Goal: Transaction & Acquisition: Obtain resource

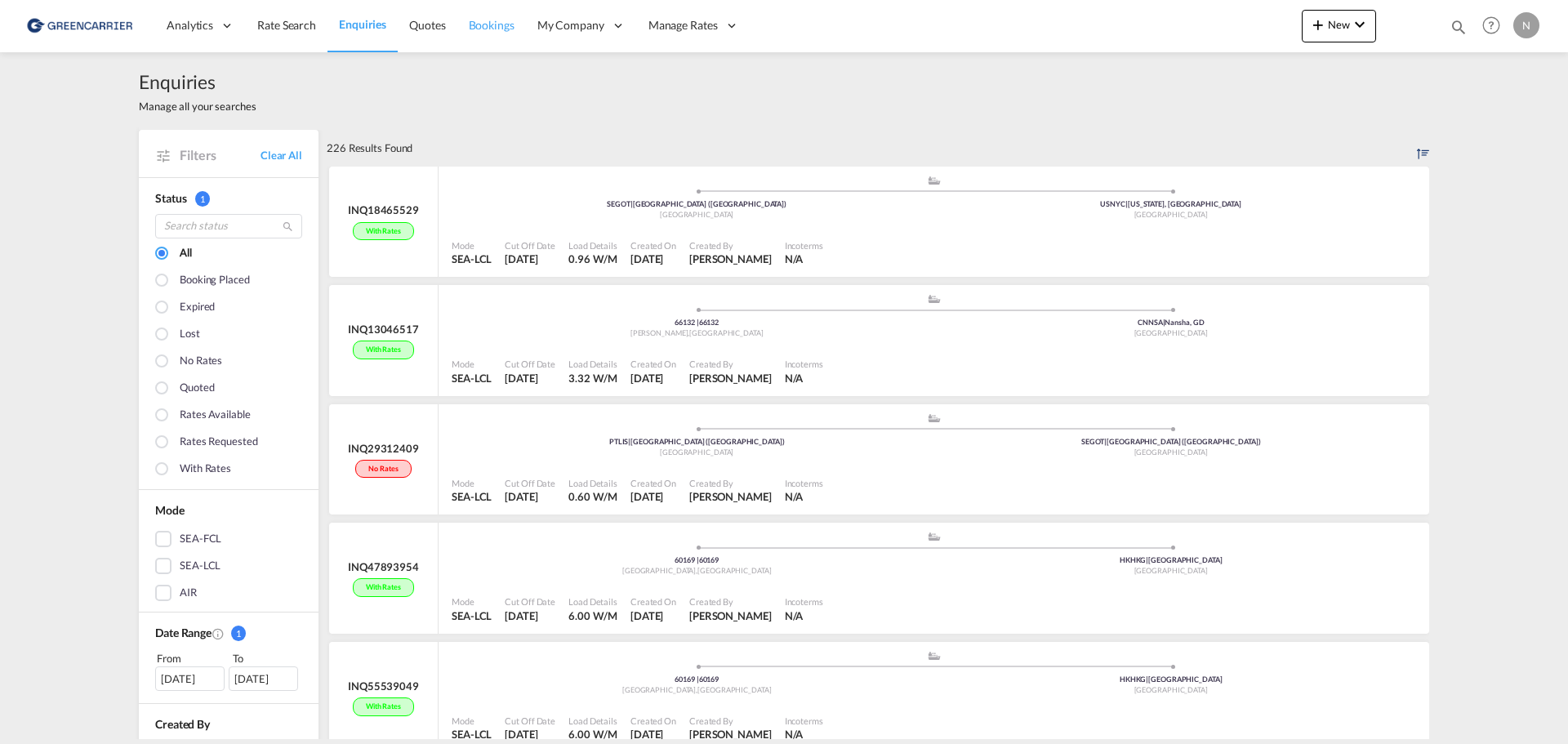
click at [478, 24] on span "Bookings" at bounding box center [491, 25] width 46 height 14
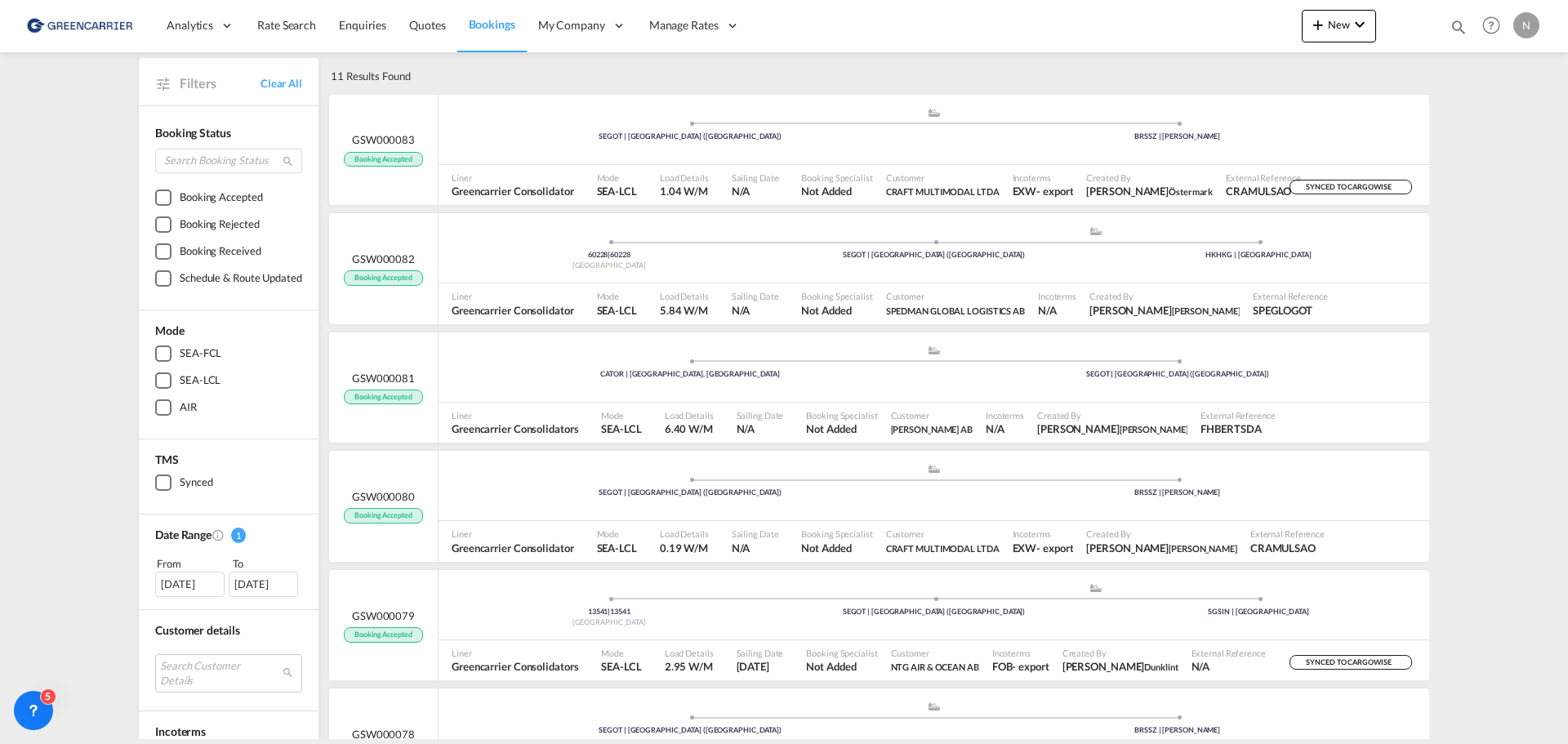
scroll to position [102, 0]
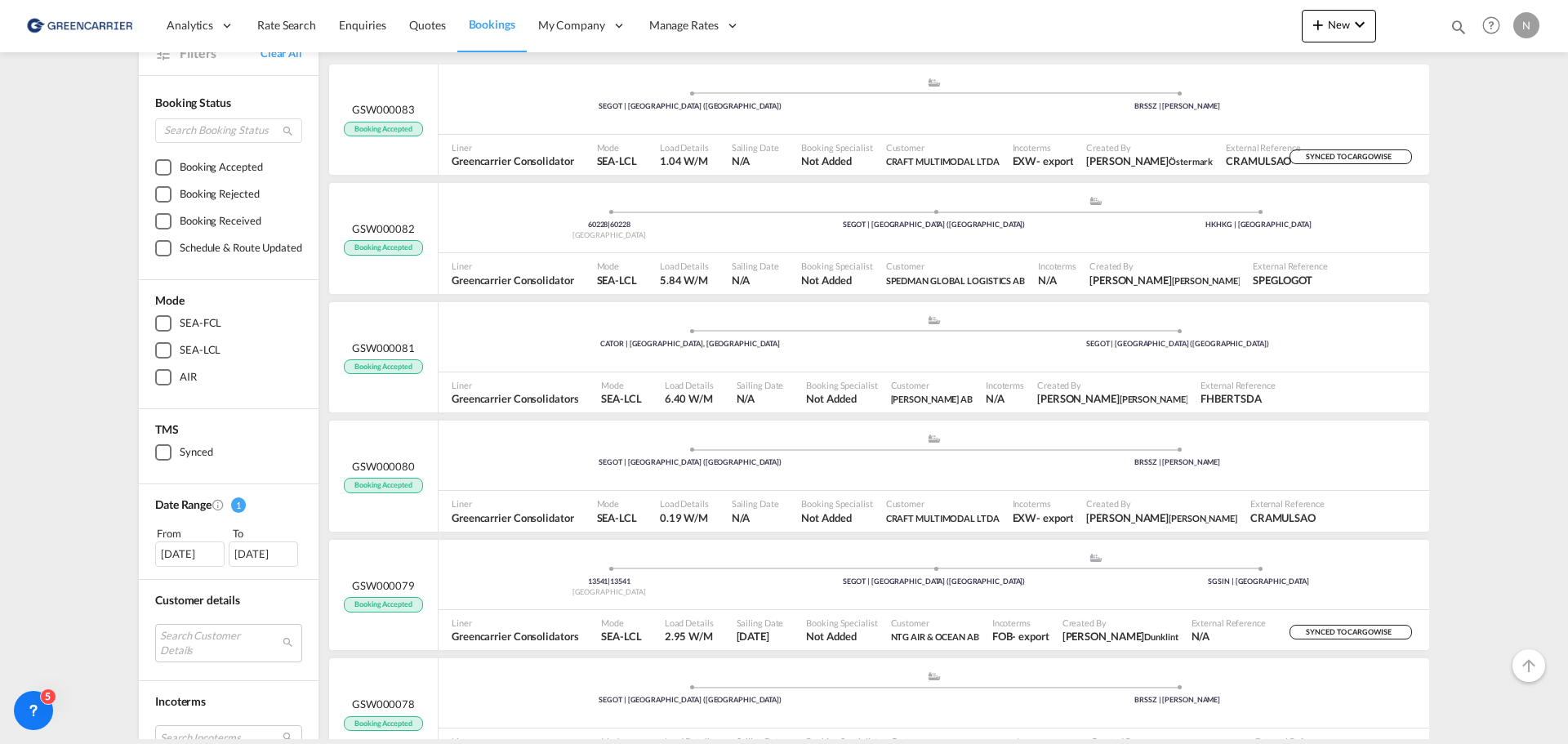
click at [186, 553] on div "[DATE]" at bounding box center [189, 553] width 70 height 25
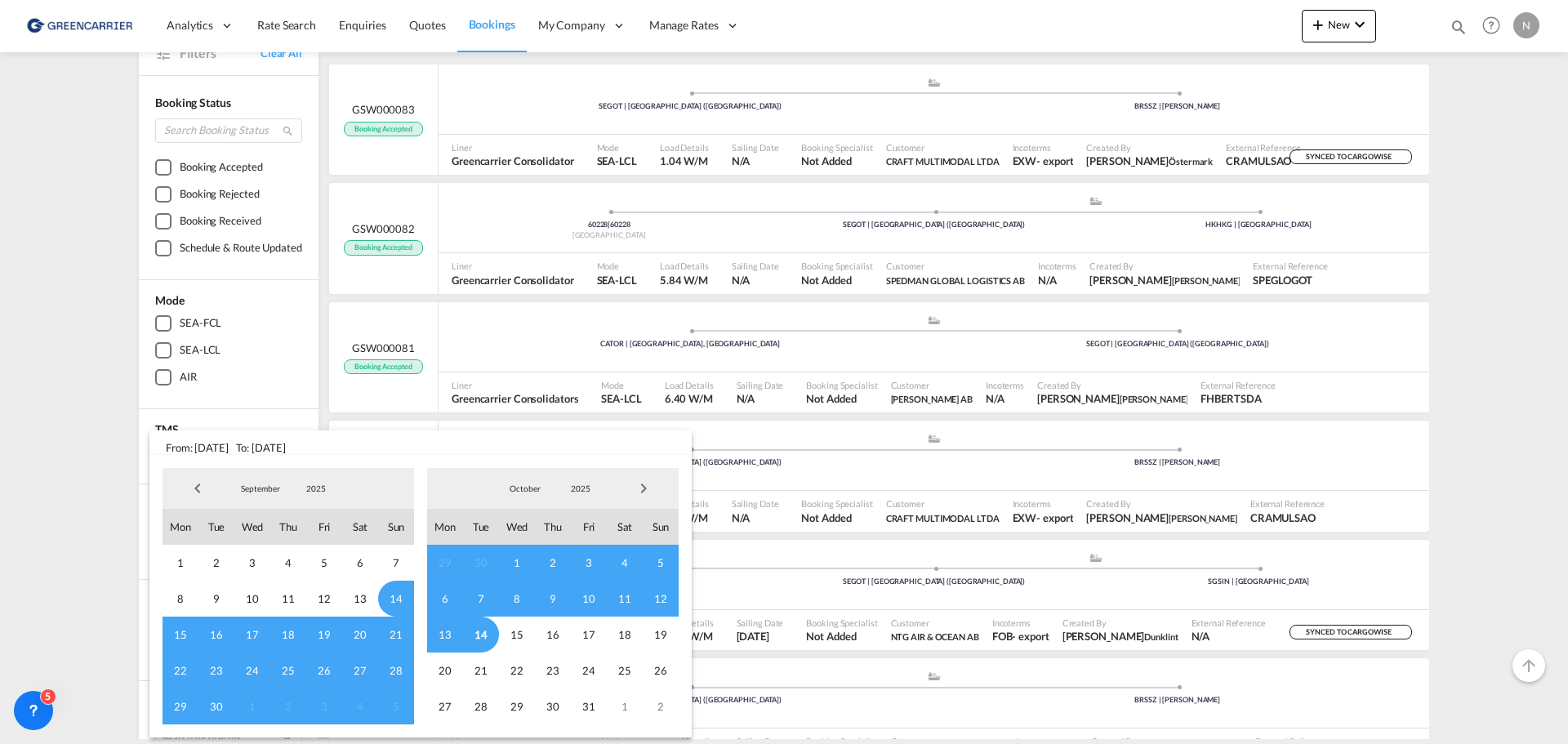
click at [516, 561] on span "1" at bounding box center [517, 562] width 36 height 36
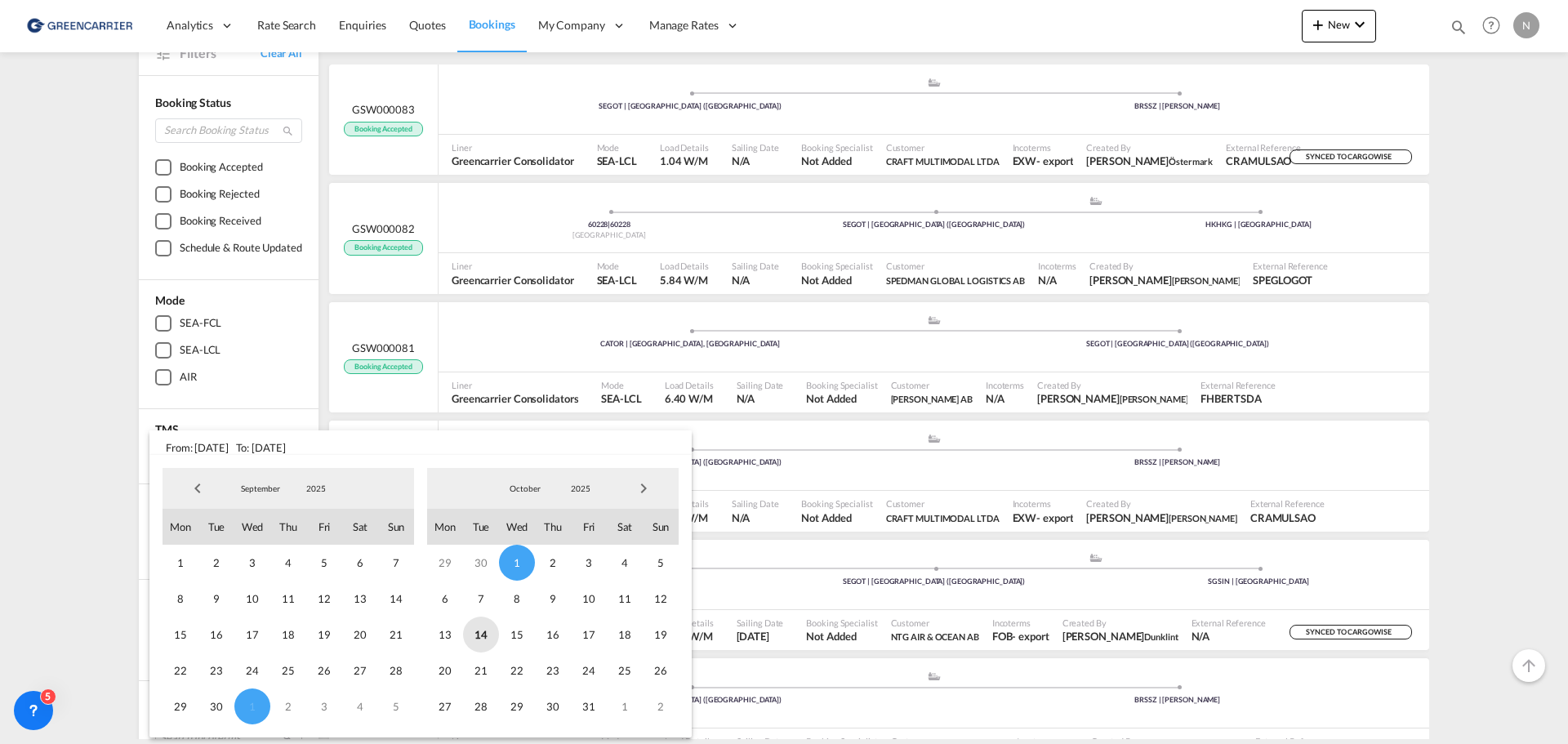
click at [485, 642] on span "14" at bounding box center [481, 634] width 36 height 36
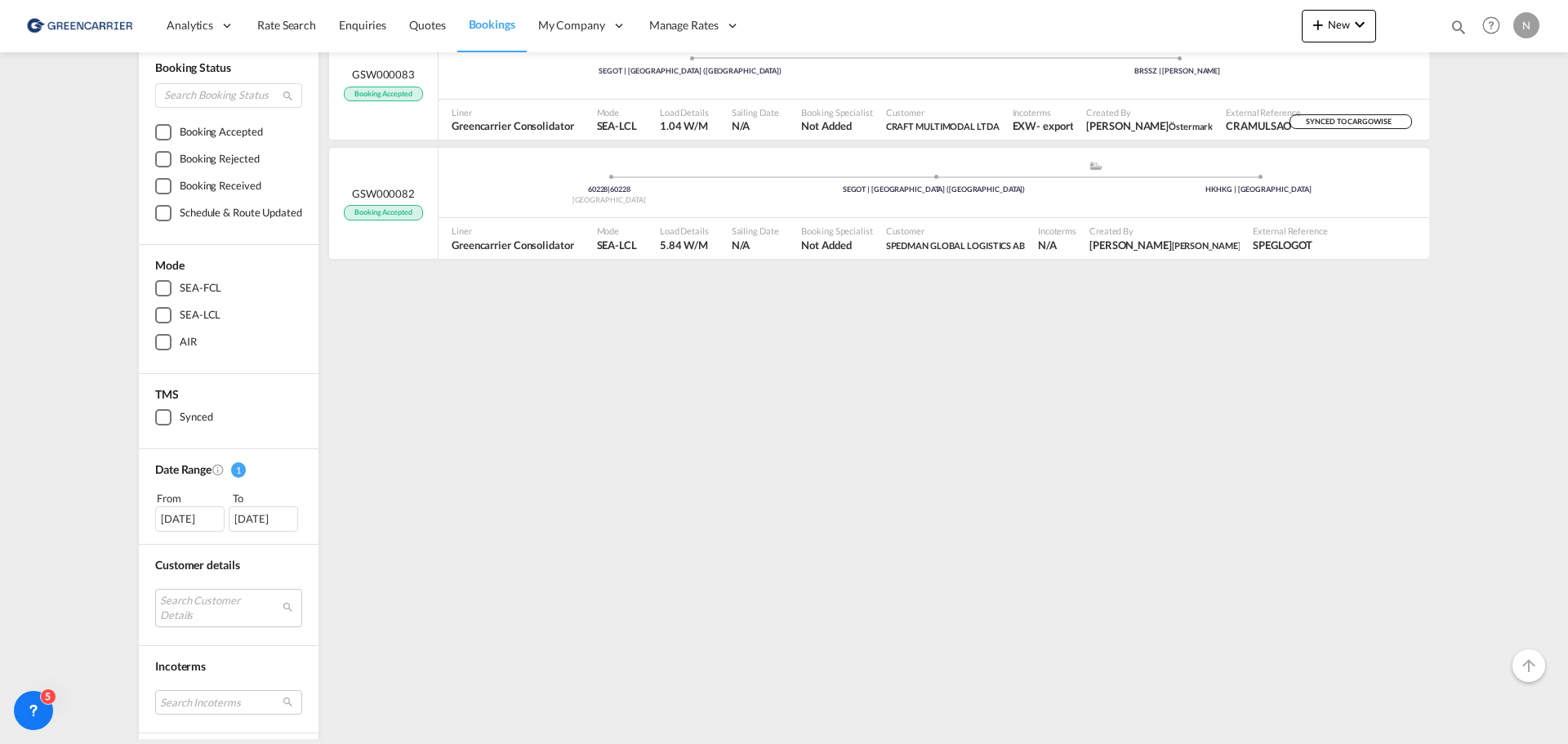
scroll to position [183, 0]
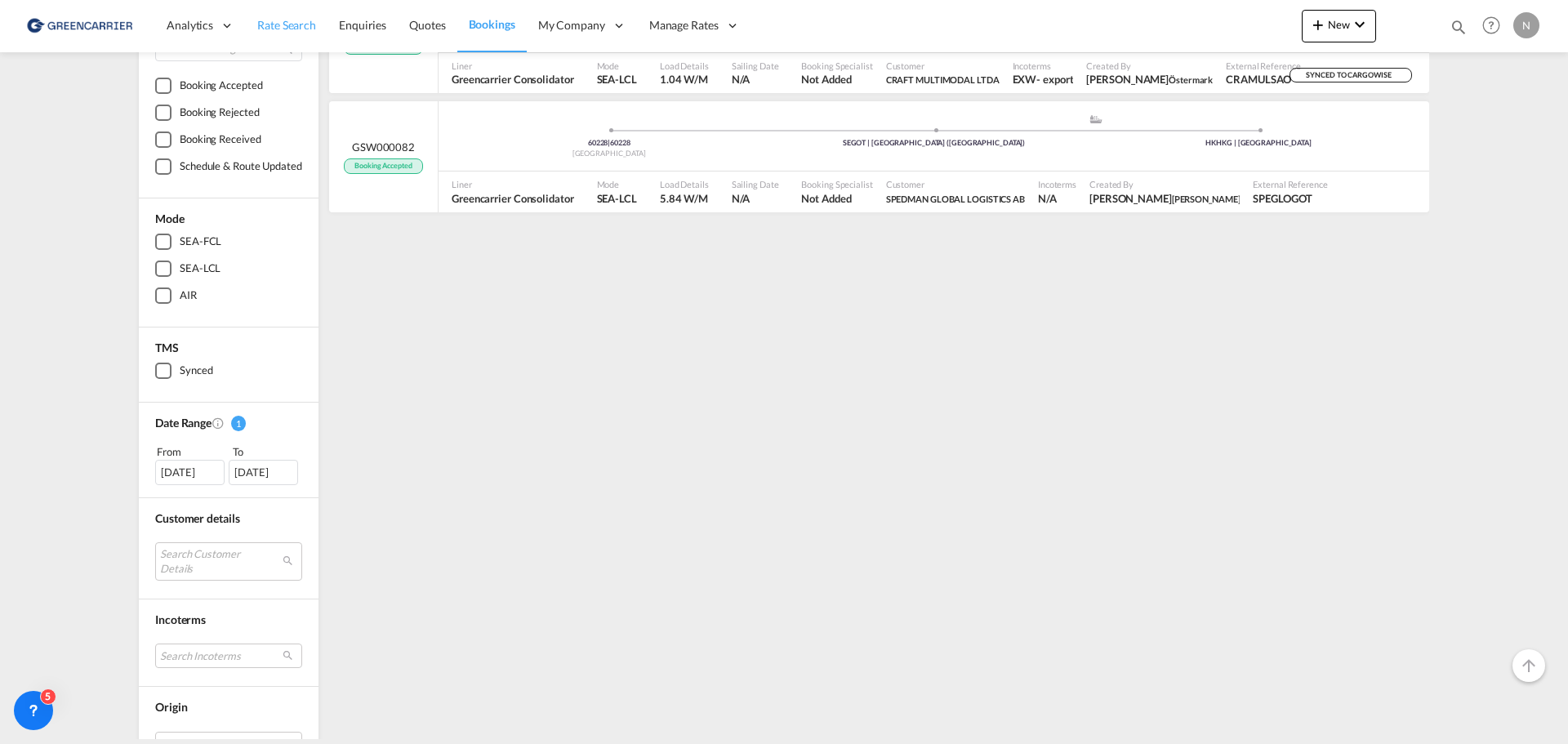
click at [271, 25] on span "Rate Search" at bounding box center [286, 25] width 59 height 14
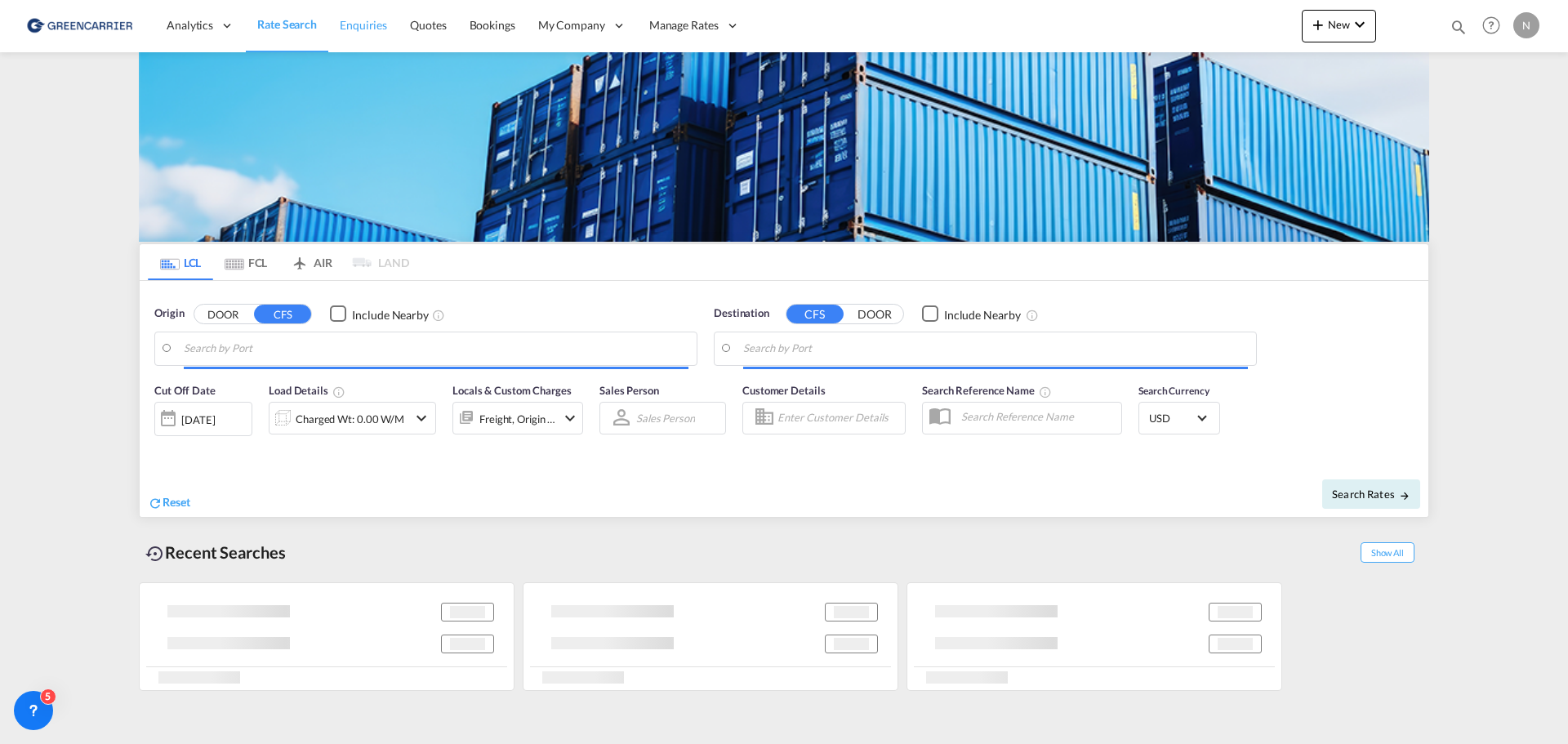
type input "[GEOGRAPHIC_DATA] ([GEOGRAPHIC_DATA]), [GEOGRAPHIC_DATA]"
type input "[GEOGRAPHIC_DATA], [GEOGRAPHIC_DATA], [GEOGRAPHIC_DATA]"
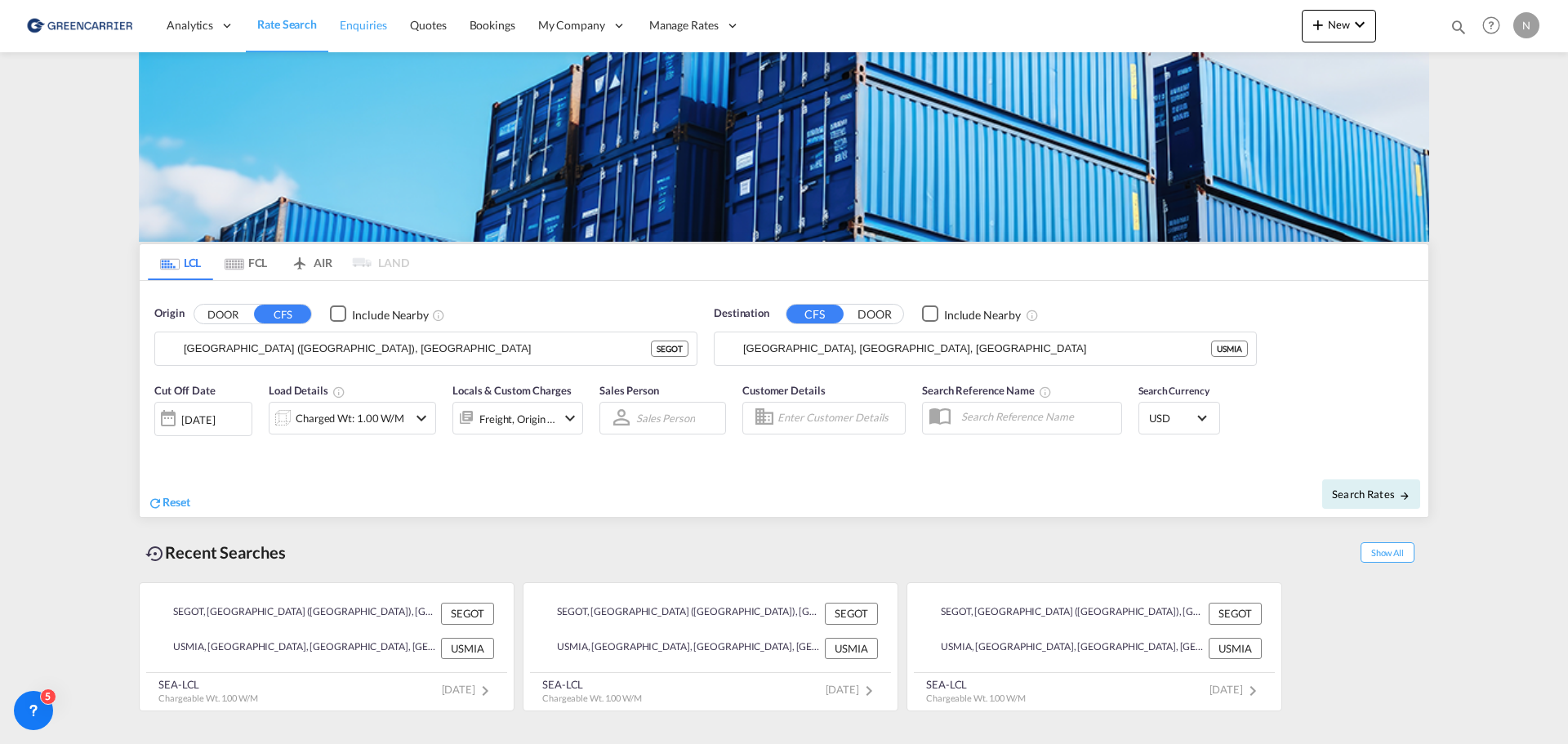
click at [363, 28] on span "Enquiries" at bounding box center [363, 25] width 47 height 14
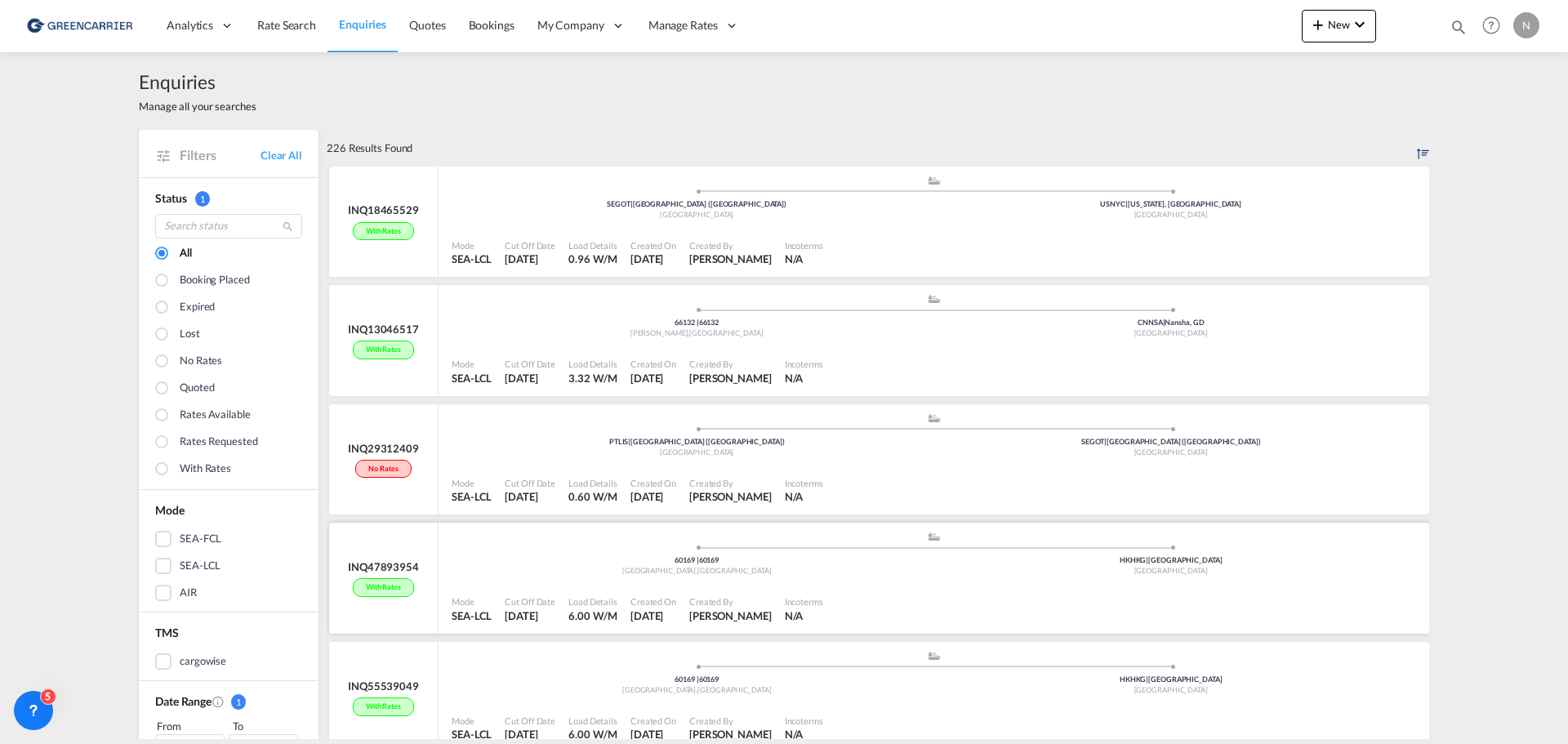
scroll to position [21, 0]
